Goal: Check status: Check status

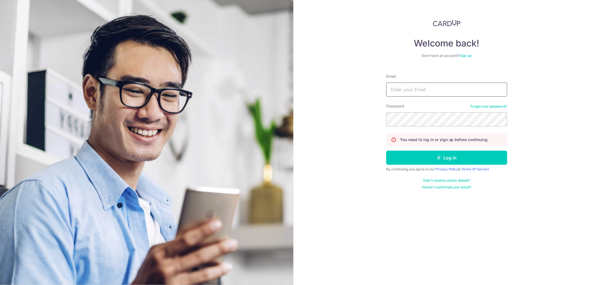
click at [406, 85] on input "Email" at bounding box center [446, 89] width 121 height 14
type input "[EMAIL_ADDRESS][DOMAIN_NAME]"
click at [386, 151] on button "Log in" at bounding box center [446, 158] width 121 height 14
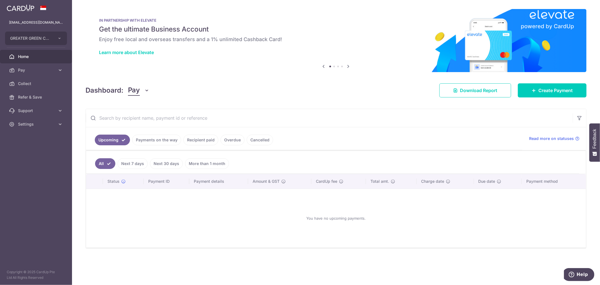
click at [173, 137] on link "Payments on the way" at bounding box center [156, 139] width 49 height 11
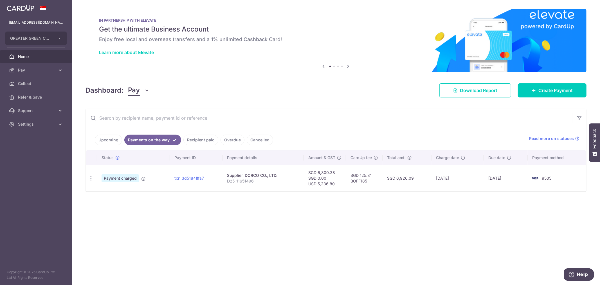
click at [206, 137] on link "Recipient paid" at bounding box center [200, 139] width 35 height 11
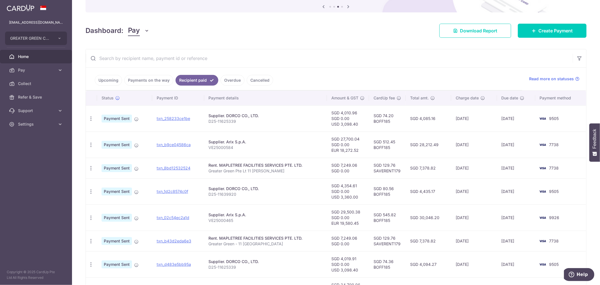
scroll to position [62, 0]
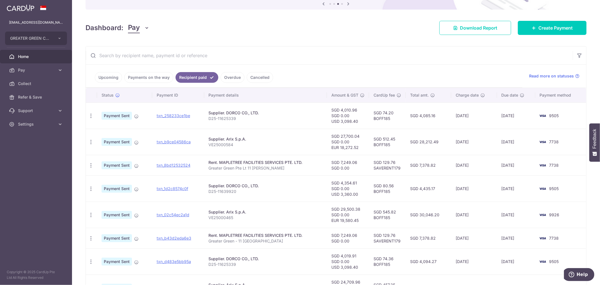
drag, startPoint x: 457, startPoint y: 117, endPoint x: 481, endPoint y: 115, distance: 24.9
click at [481, 115] on td "[DATE]" at bounding box center [474, 115] width 46 height 26
drag, startPoint x: 484, startPoint y: 114, endPoint x: 448, endPoint y: 113, distance: 36.6
click at [448, 113] on tr "PDF Receipt Payment Sent txn_258233ce1be Supplier. DORCO CO., LTD. D25-11625339…" at bounding box center [336, 115] width 500 height 26
